Goal: Information Seeking & Learning: Learn about a topic

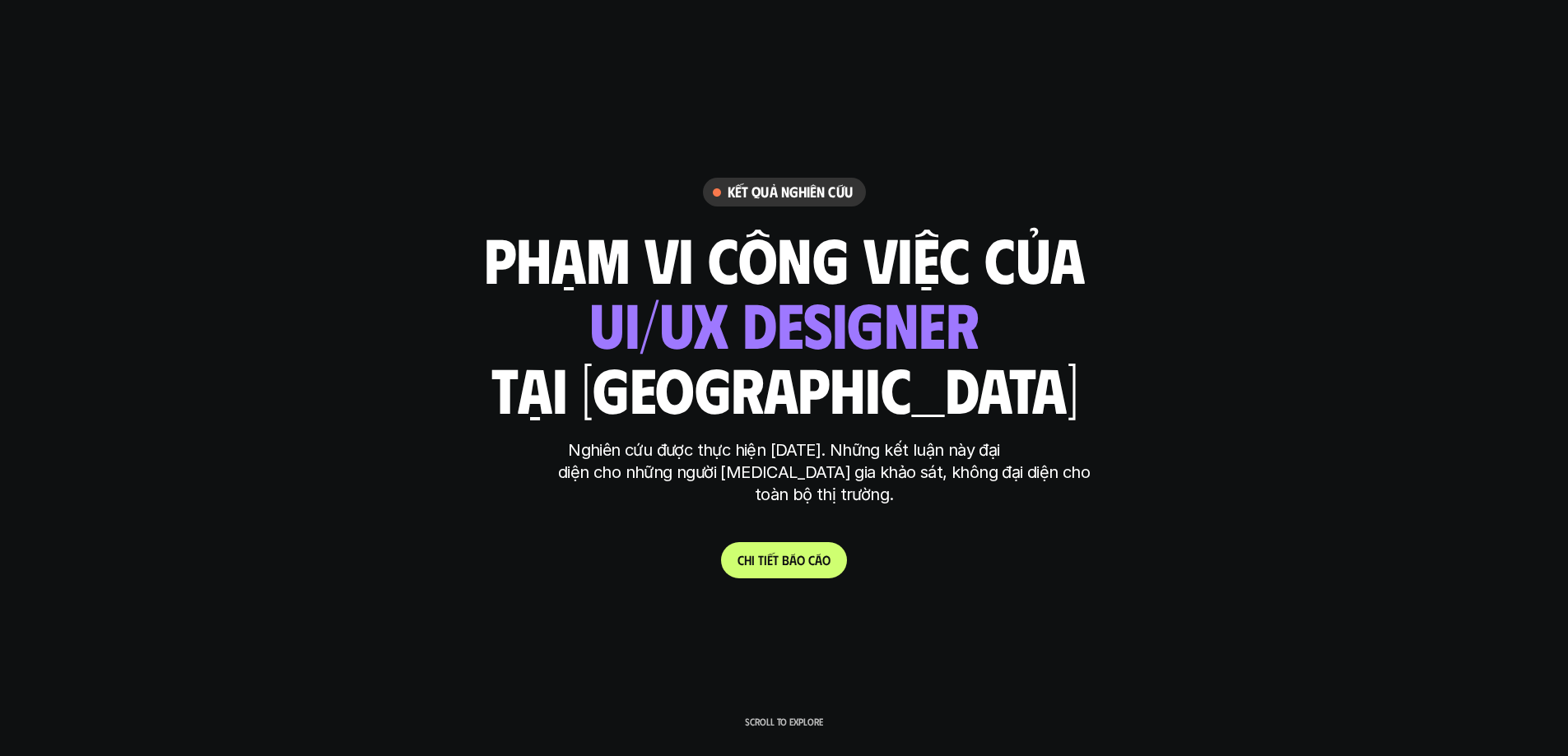
drag, startPoint x: 549, startPoint y: 236, endPoint x: 705, endPoint y: 226, distance: 156.3
click at [550, 233] on h1 "phạm vi công việc của" at bounding box center [784, 258] width 601 height 70
drag, startPoint x: 449, startPoint y: 463, endPoint x: 462, endPoint y: 456, distance: 14.8
click at [475, 456] on div "Nghiên cứu được thực hiện năm 2025. Những kết luận này đại diện cho những người…" at bounding box center [784, 481] width 617 height 83
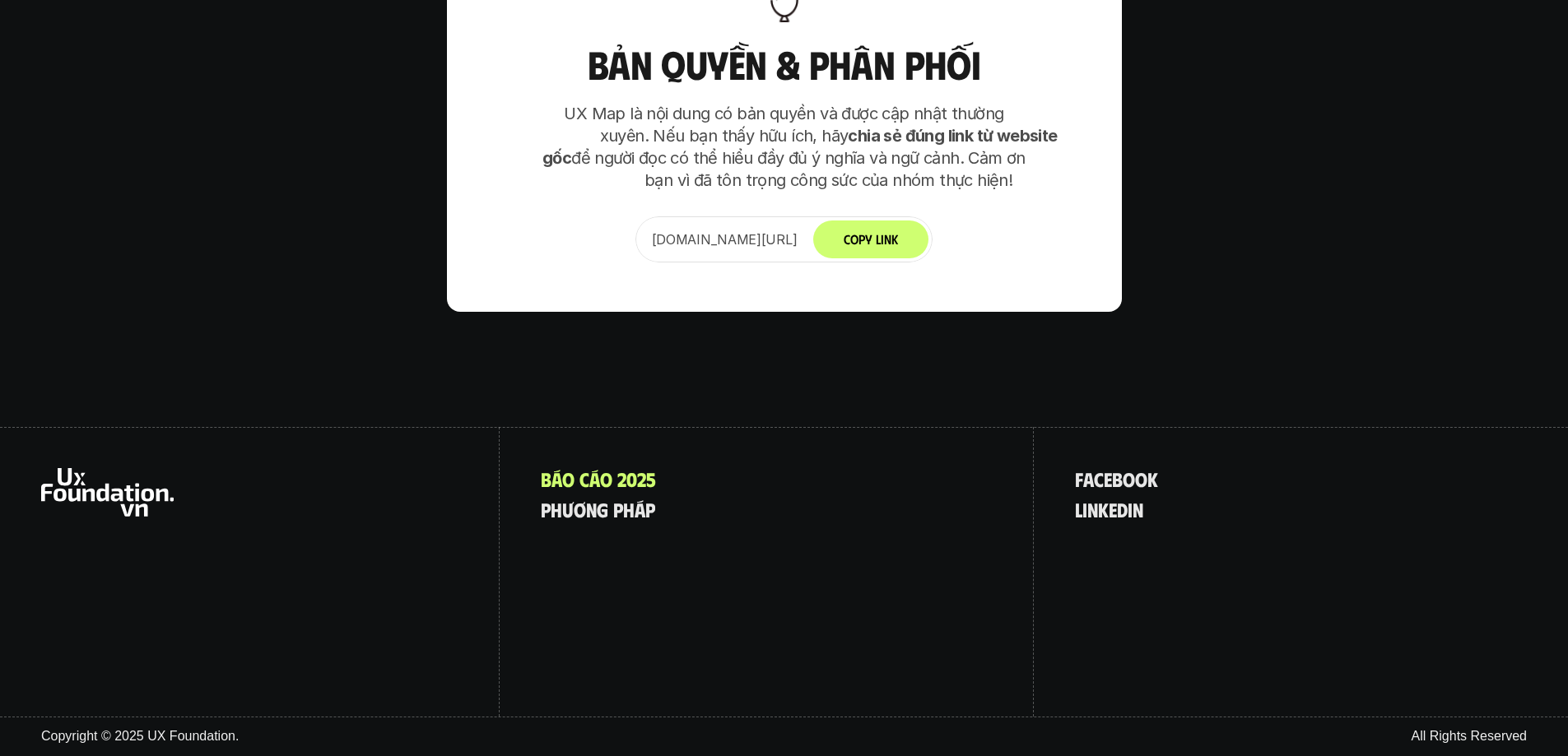
scroll to position [13231, 0]
